Goal: Transaction & Acquisition: Purchase product/service

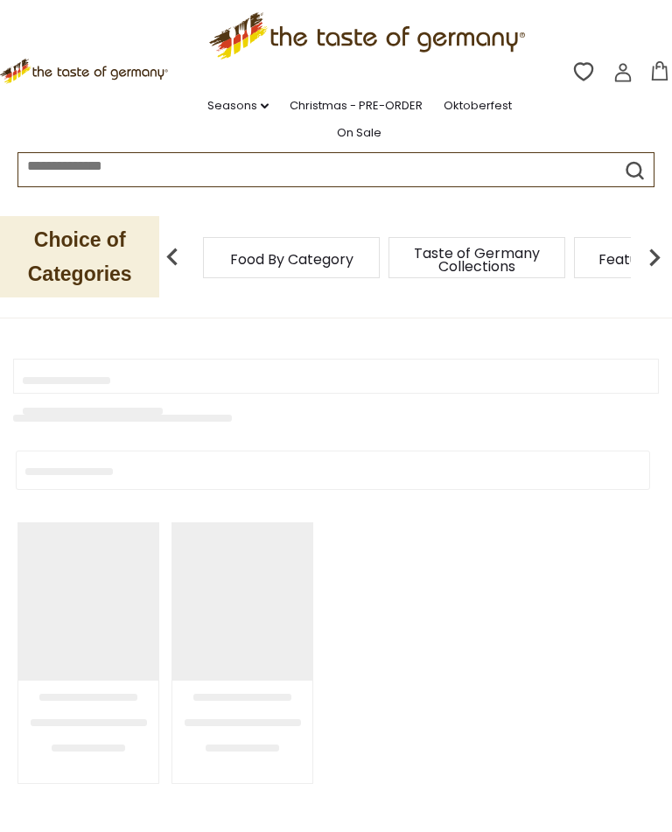
type input "******"
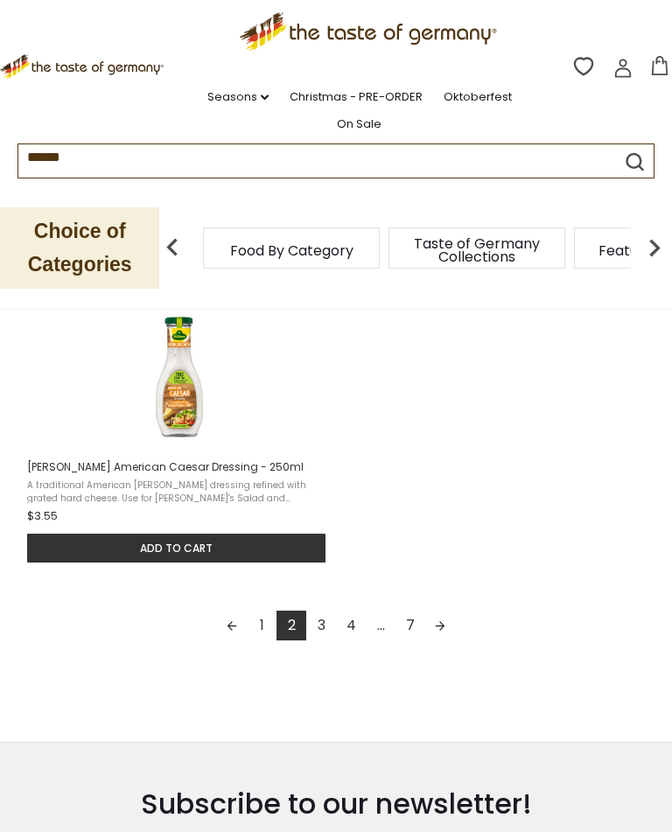
scroll to position [2253, 0]
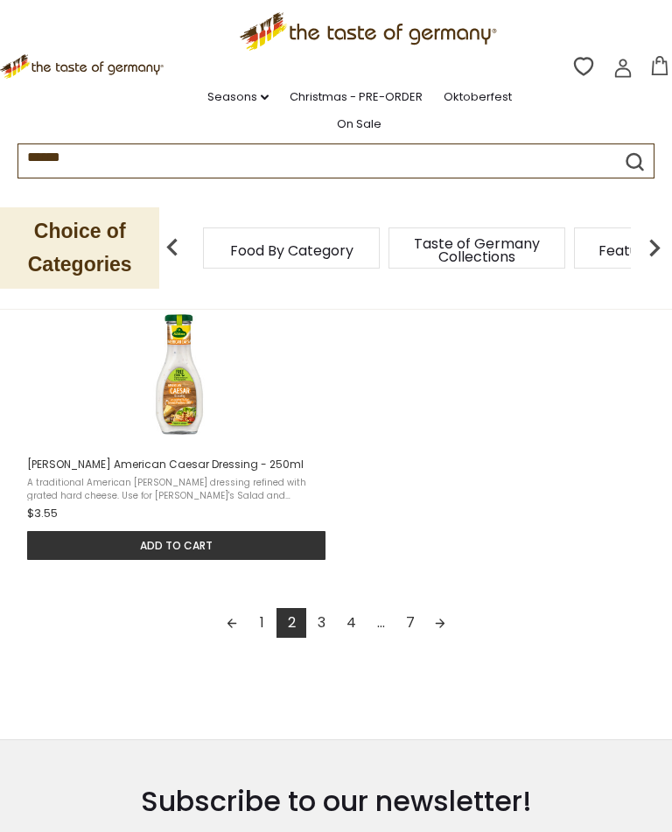
click at [331, 634] on link "3" at bounding box center [321, 623] width 30 height 30
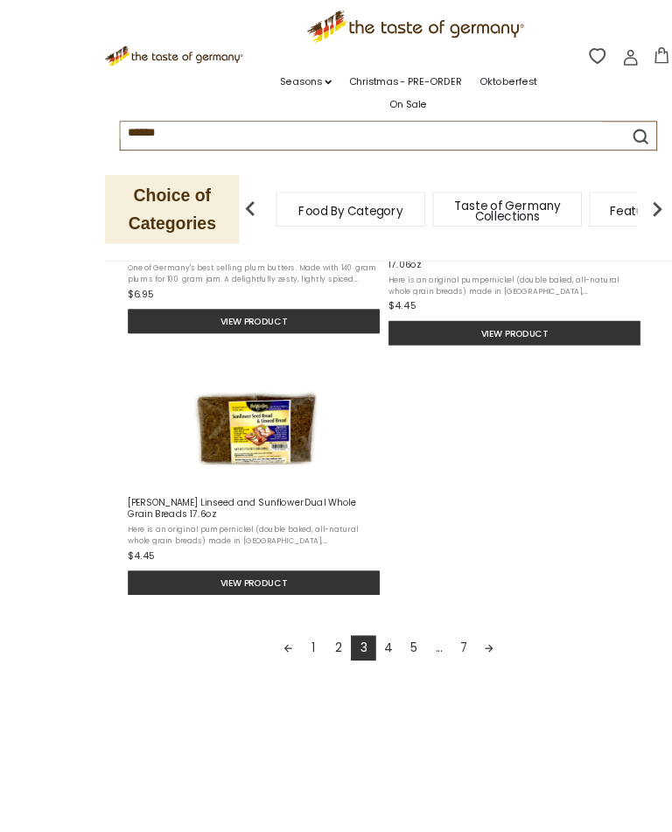
scroll to position [2318, 0]
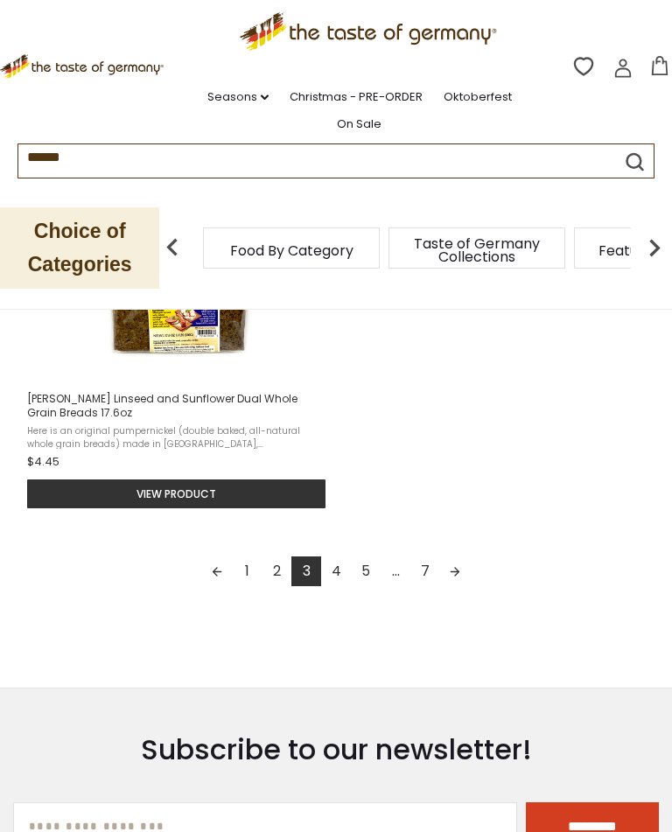
click at [346, 557] on link "4" at bounding box center [336, 572] width 30 height 30
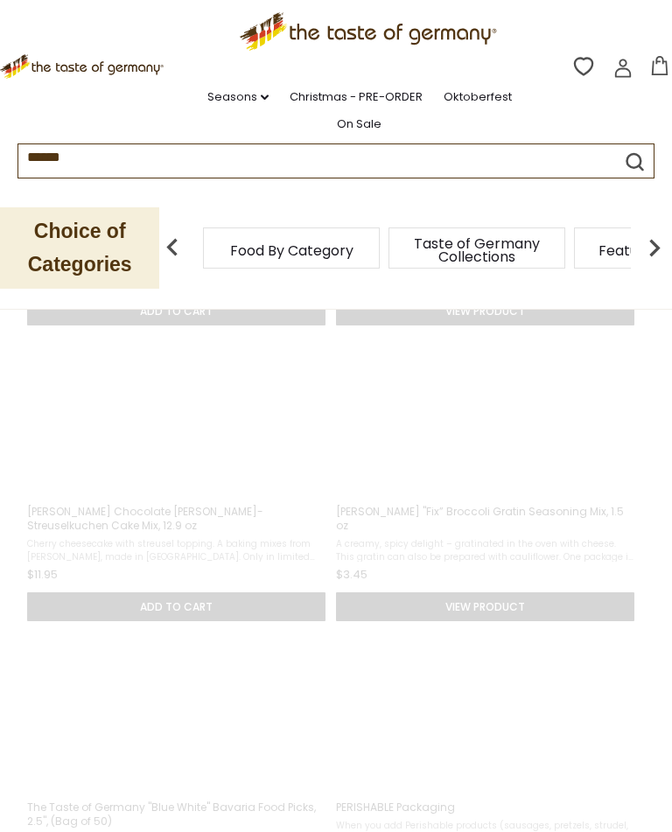
scroll to position [249, 0]
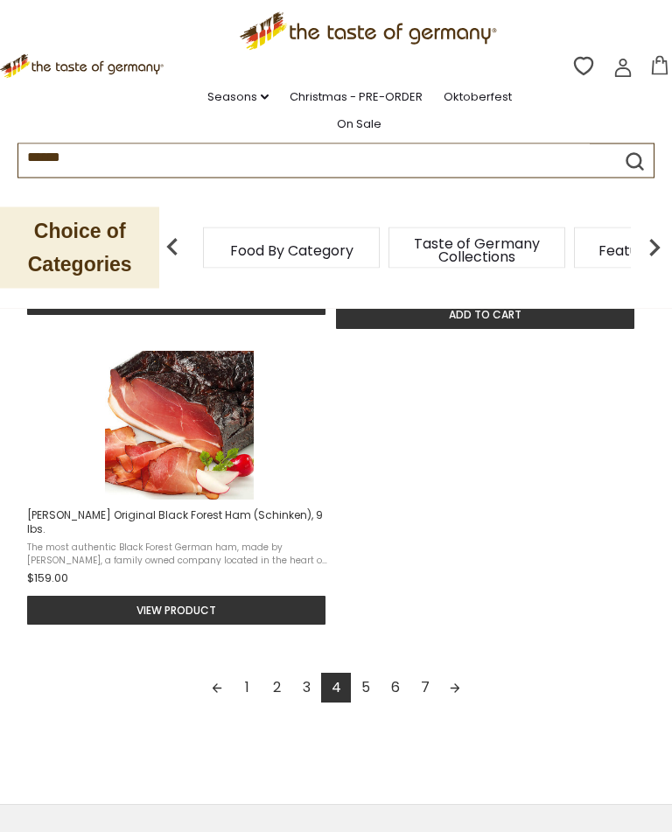
scroll to position [2162, 0]
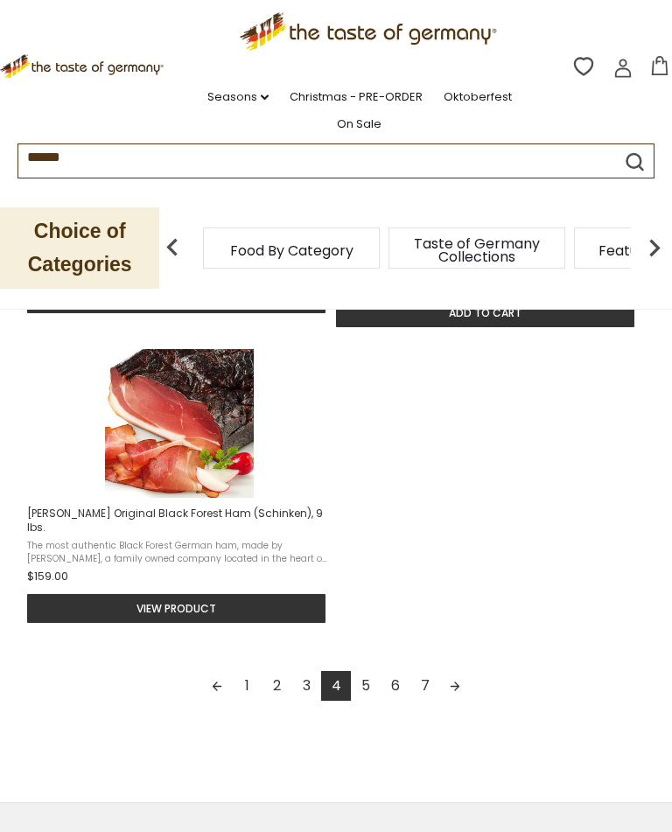
click at [371, 686] on link "5" at bounding box center [366, 686] width 30 height 30
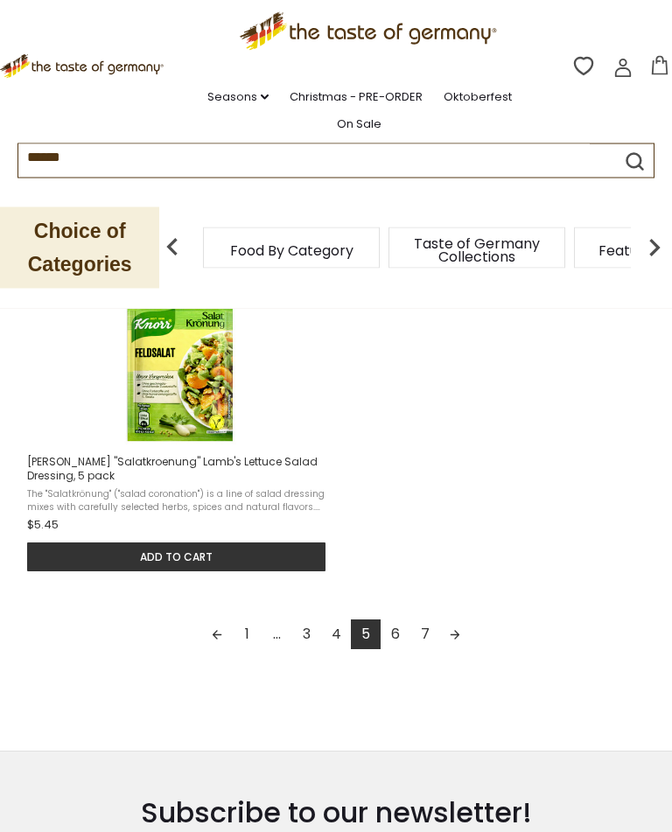
scroll to position [2227, 0]
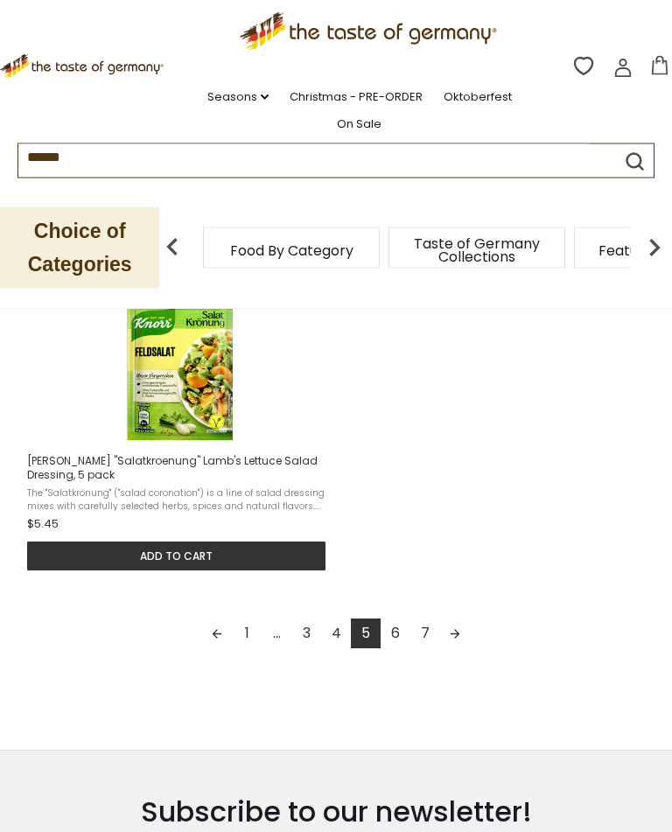
click at [396, 636] on link "6" at bounding box center [396, 635] width 30 height 30
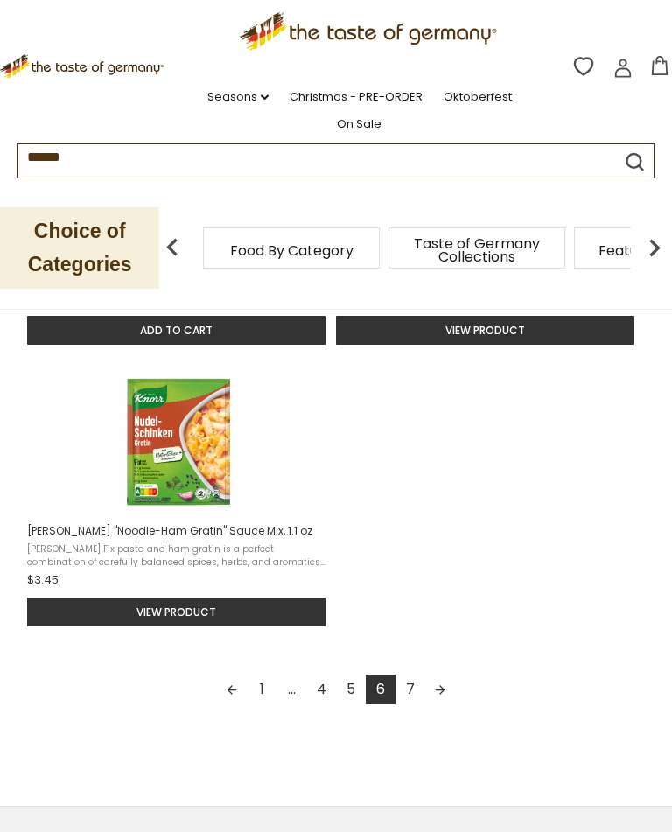
scroll to position [2187, 0]
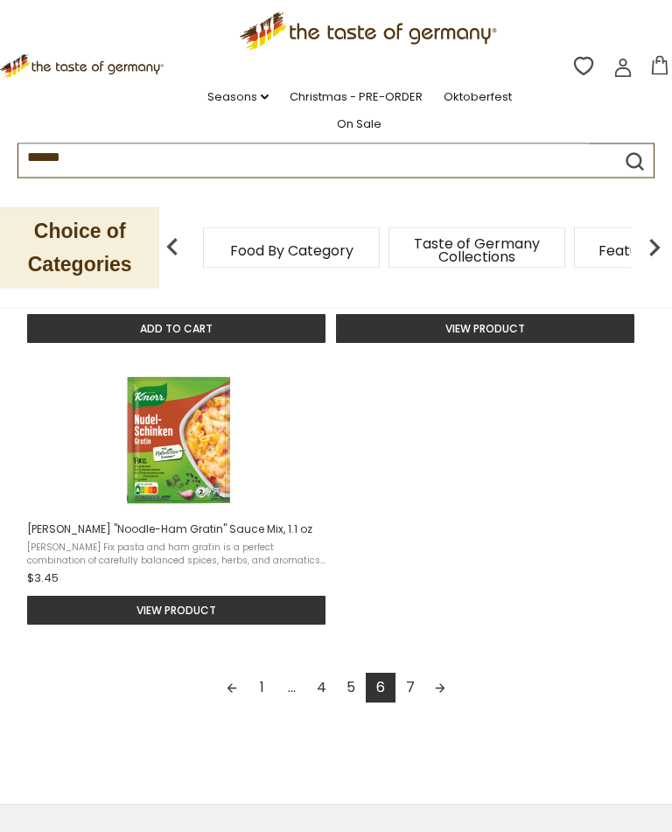
click at [415, 690] on link "7" at bounding box center [411, 689] width 30 height 30
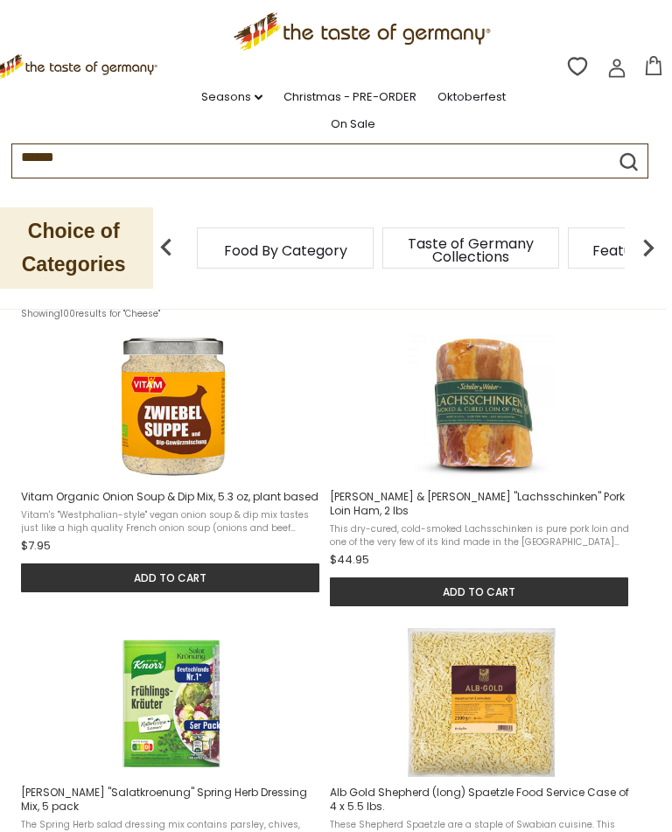
scroll to position [215, 0]
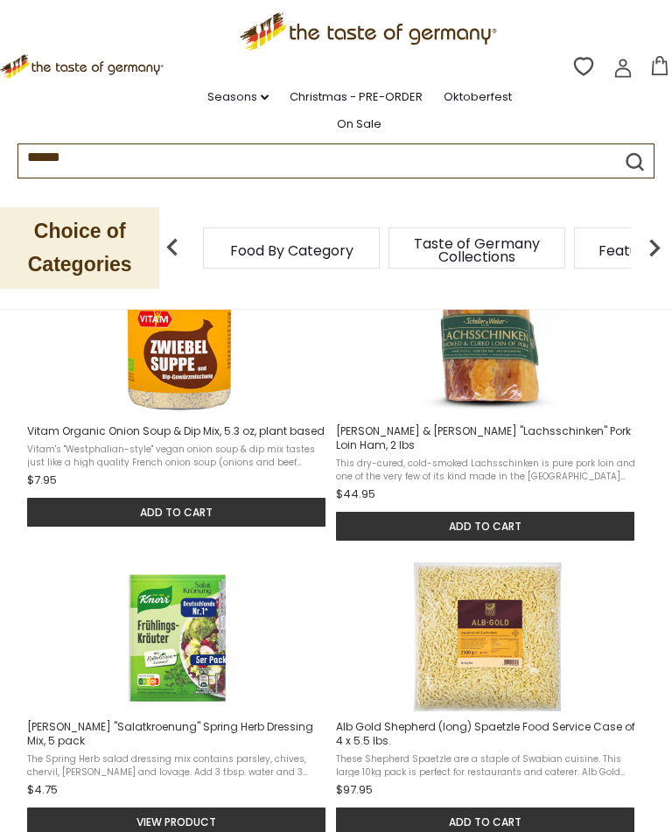
click at [501, 441] on span "[PERSON_NAME] & [PERSON_NAME] "Lachsschinken" Pork Loin Ham, 2 lbs" at bounding box center [486, 438] width 300 height 28
